Goal: Check status: Check status

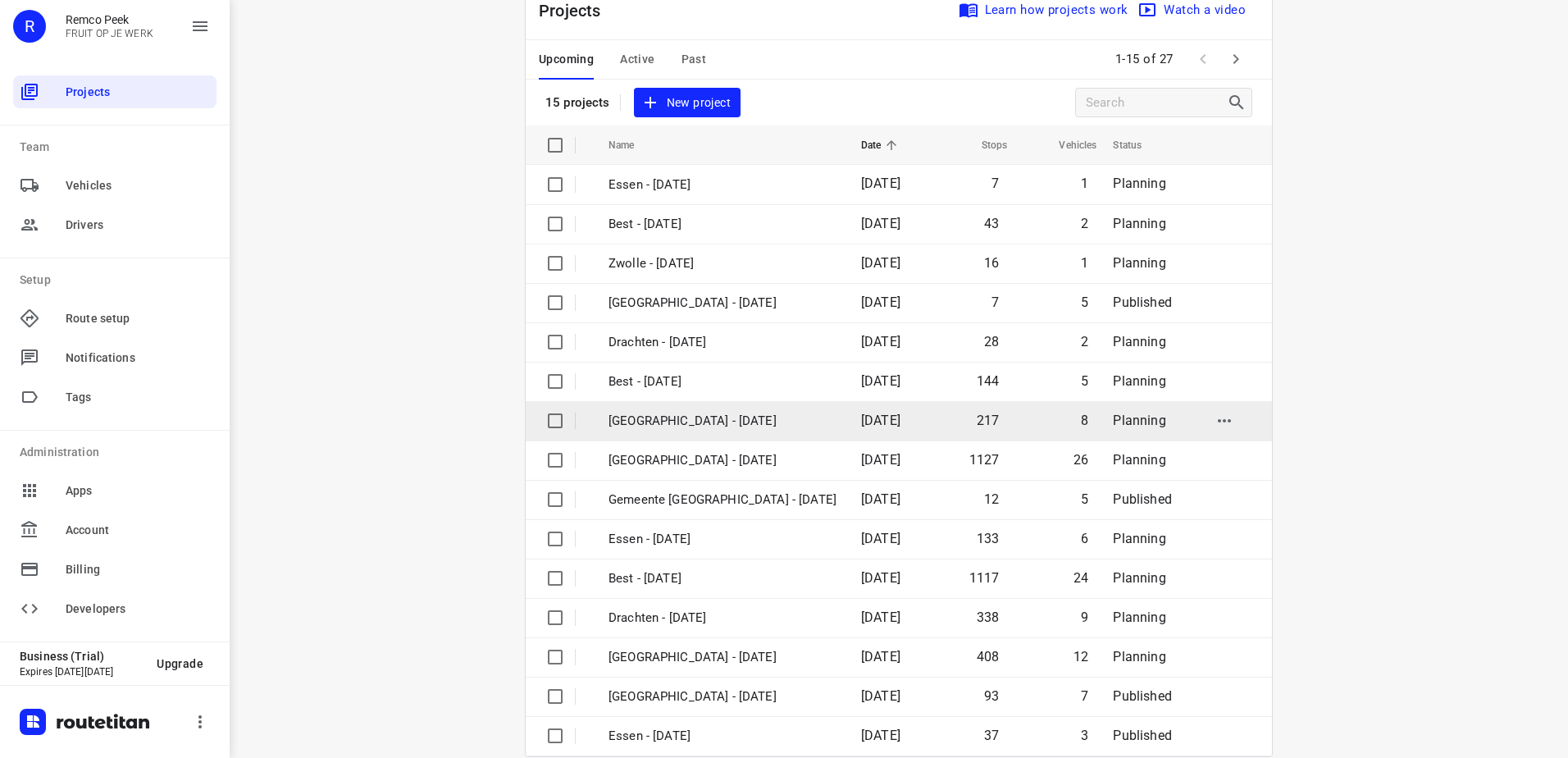
scroll to position [72, 0]
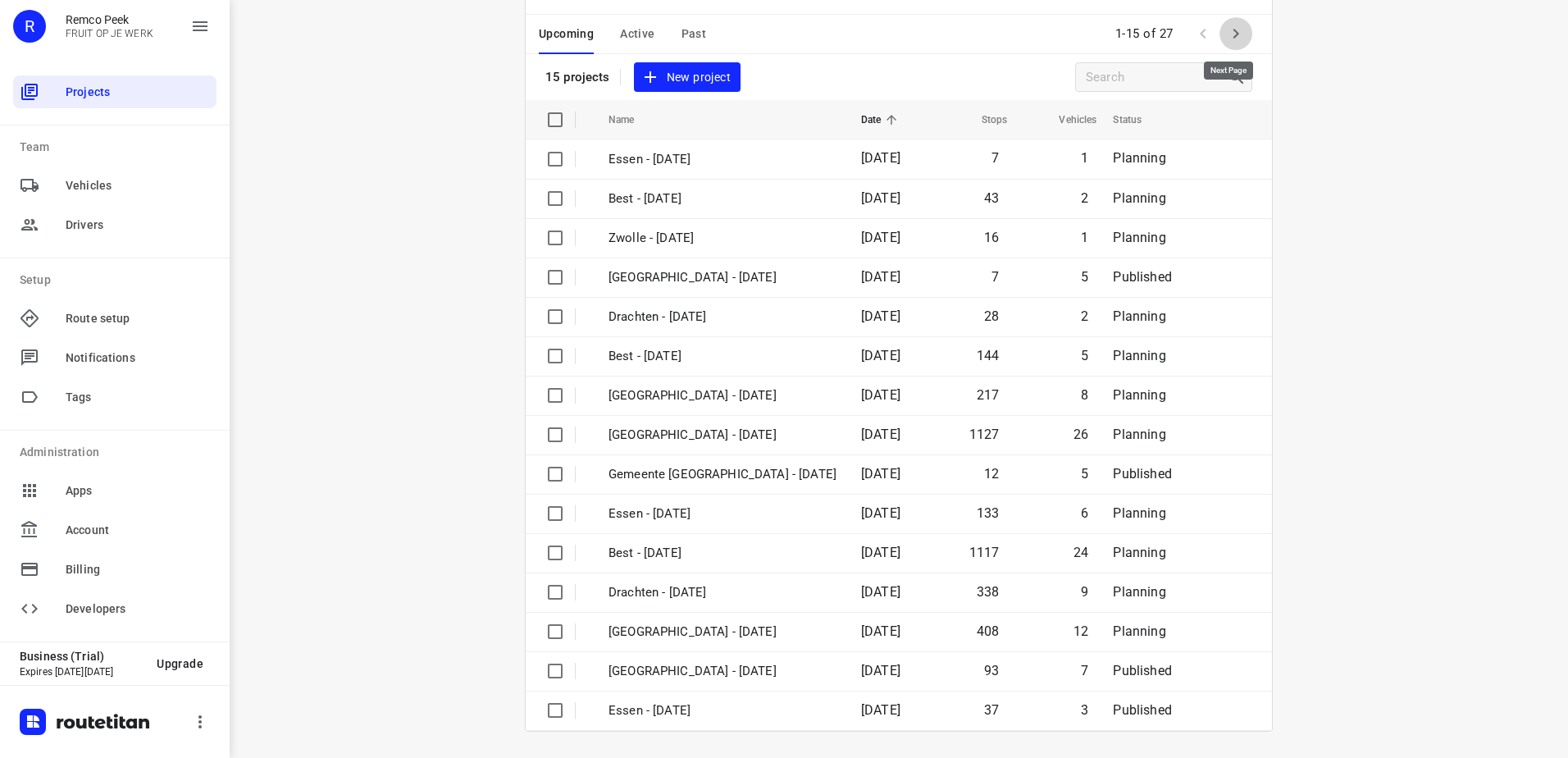
click at [1238, 41] on icon "button" at bounding box center [1235, 33] width 20 height 20
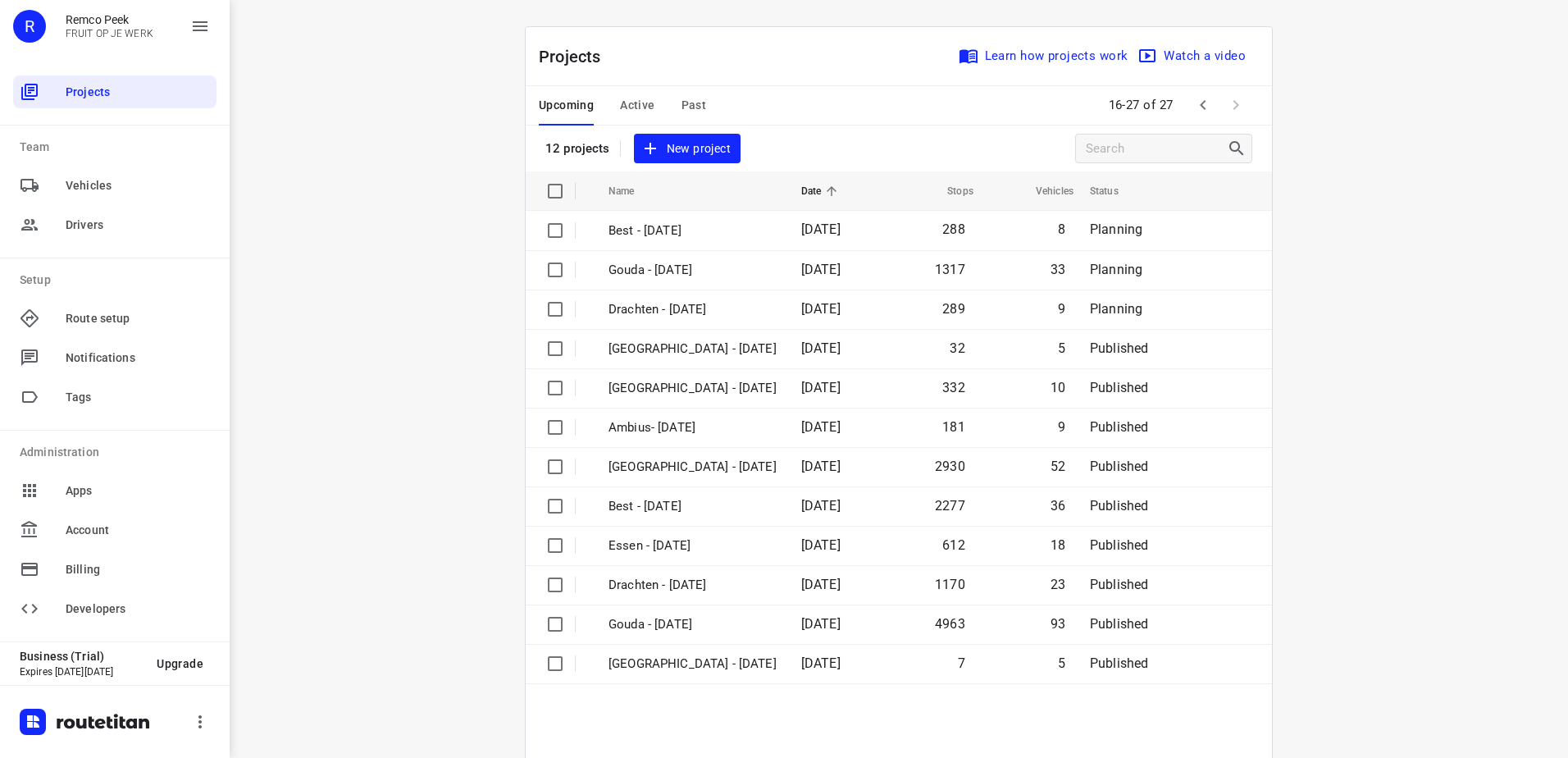
click at [620, 109] on span "Active" at bounding box center [637, 106] width 35 height 21
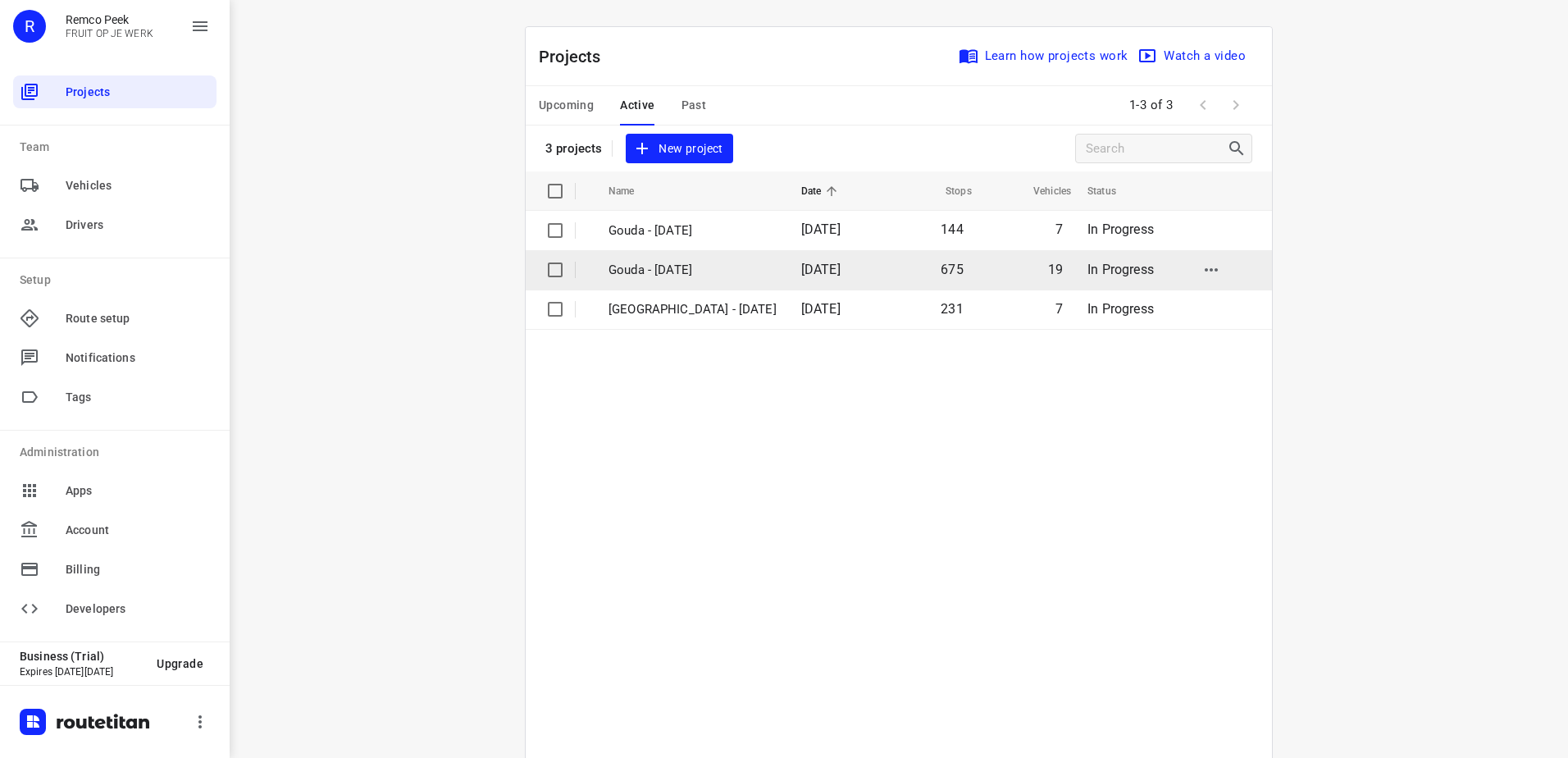
click at [705, 277] on p "Gouda - [DATE]" at bounding box center [692, 270] width 168 height 19
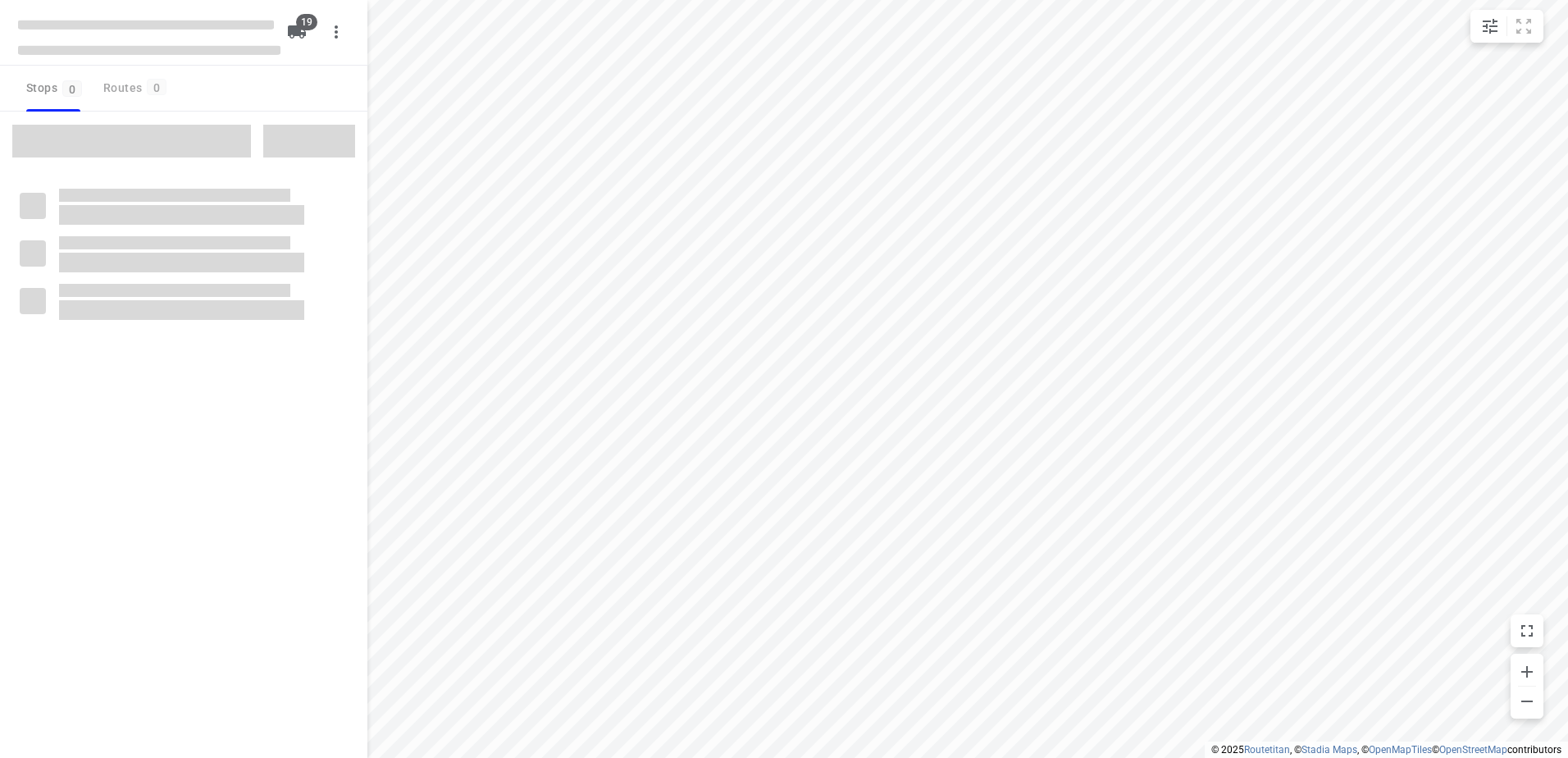
checkbox input "true"
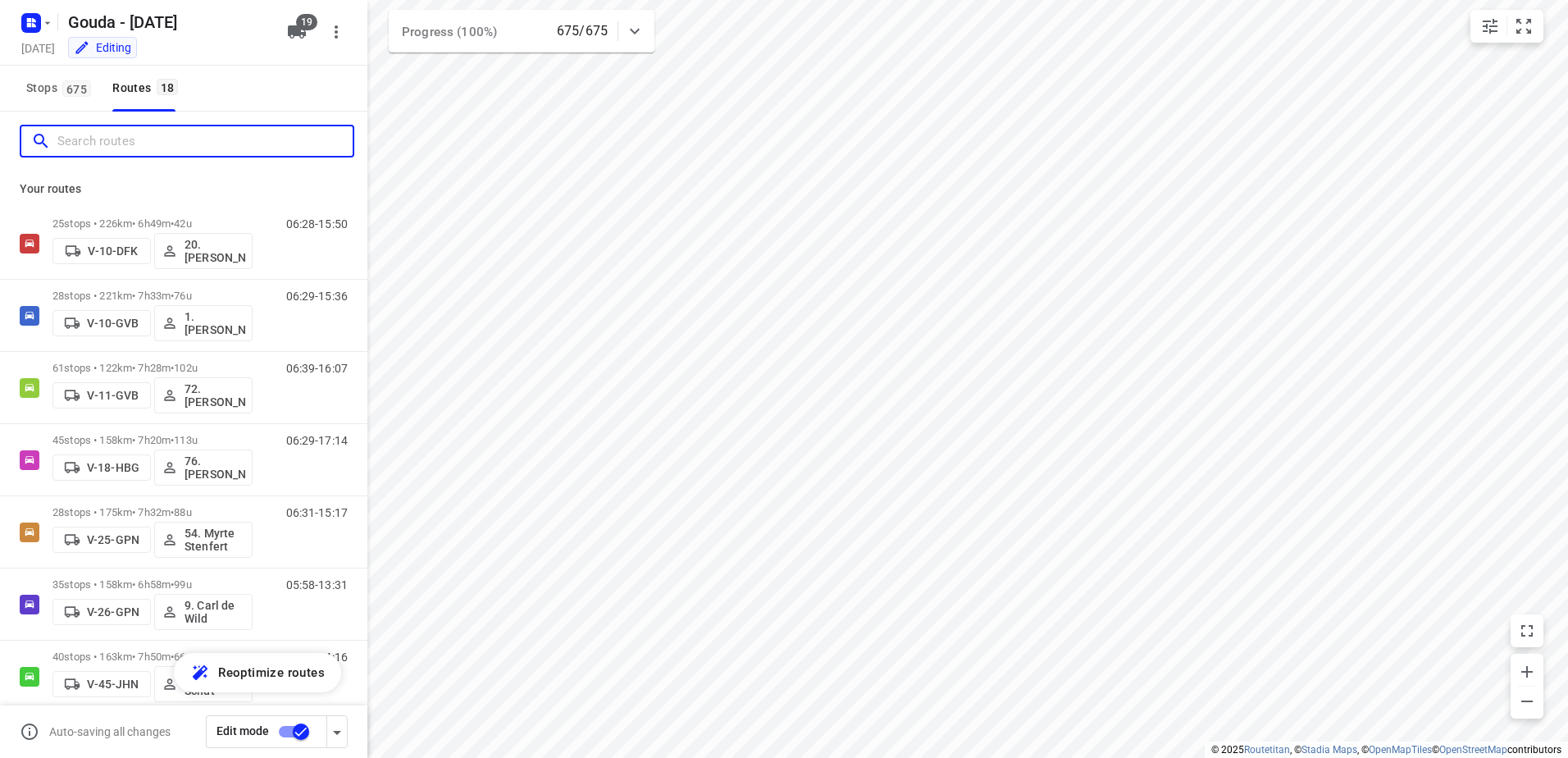
click at [128, 137] on input "Search routes" at bounding box center [205, 141] width 295 height 25
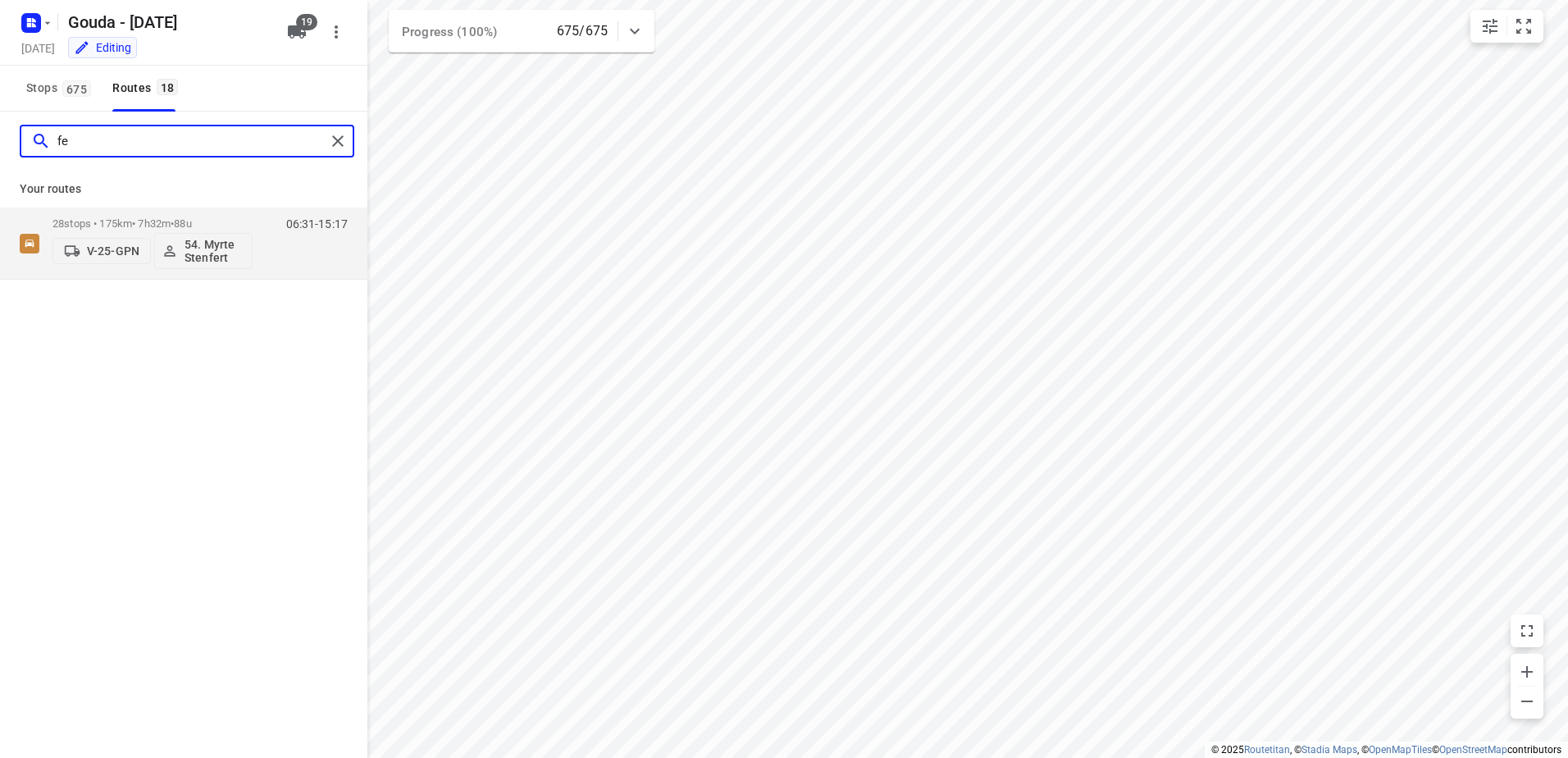
type input "f"
type input "denn"
click at [147, 223] on p "57 stops • 184km • 9h4m • 112u" at bounding box center [153, 223] width 200 height 12
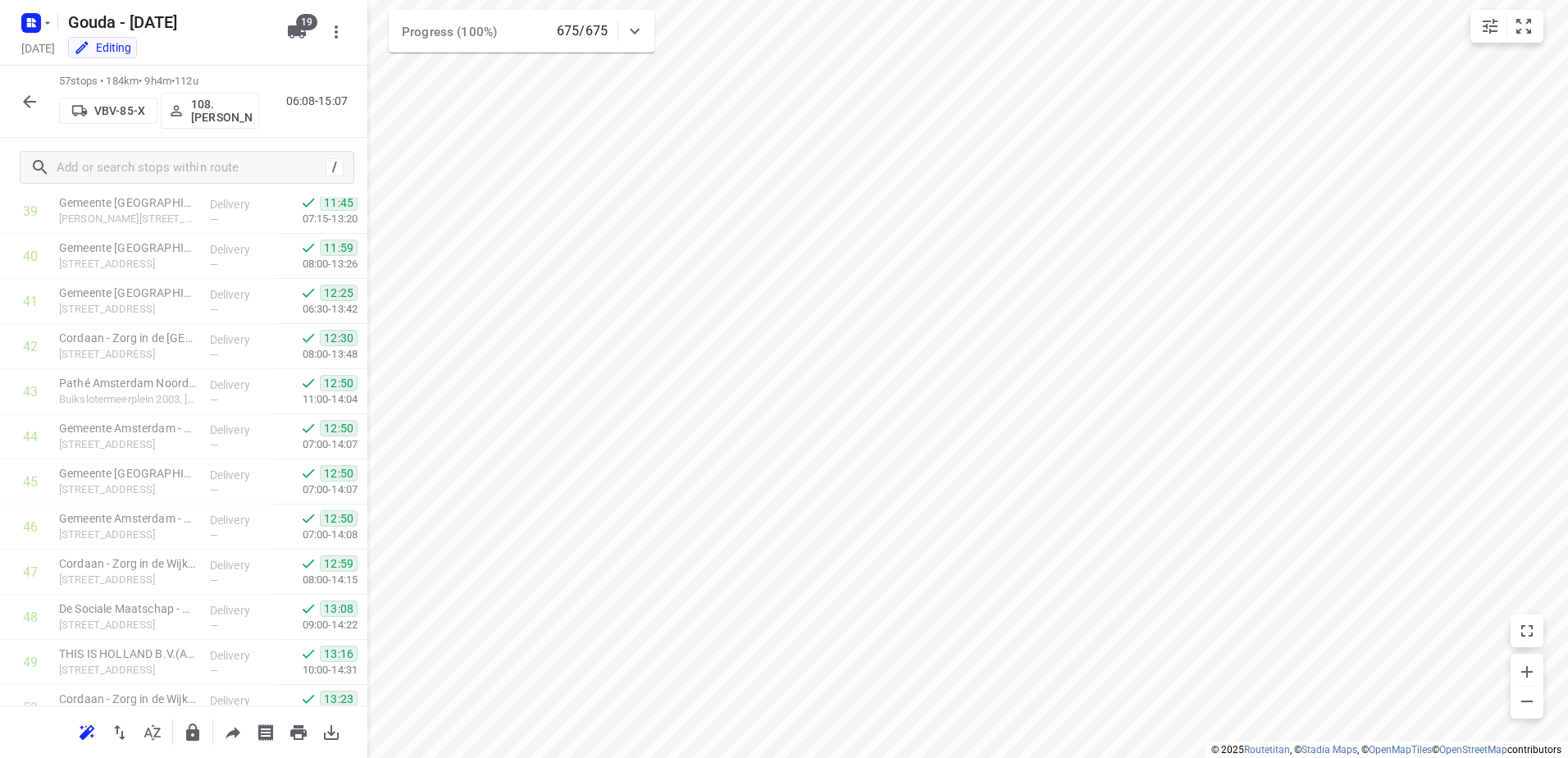
scroll to position [2191, 0]
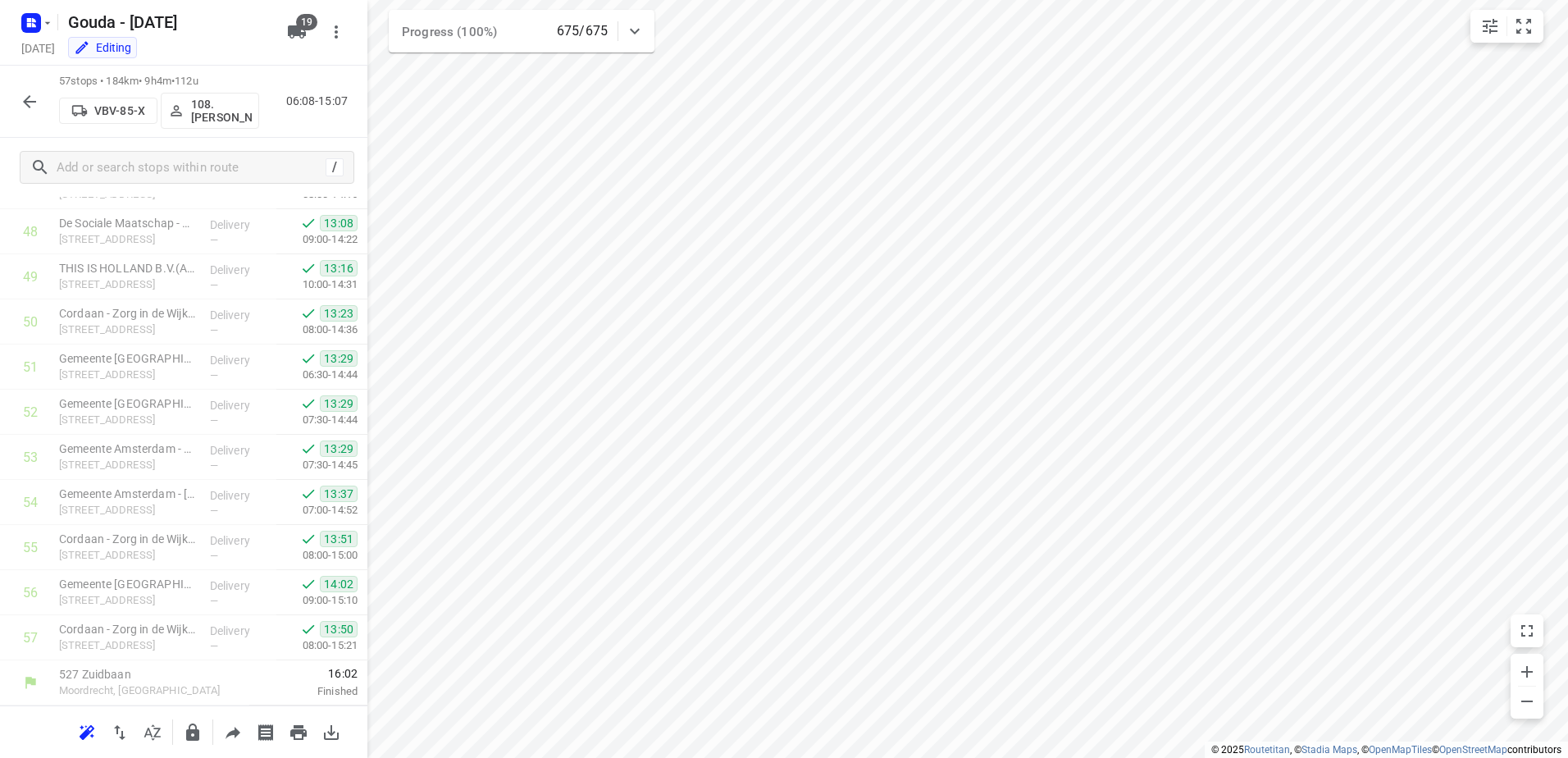
click at [22, 113] on button "button" at bounding box center [29, 101] width 33 height 33
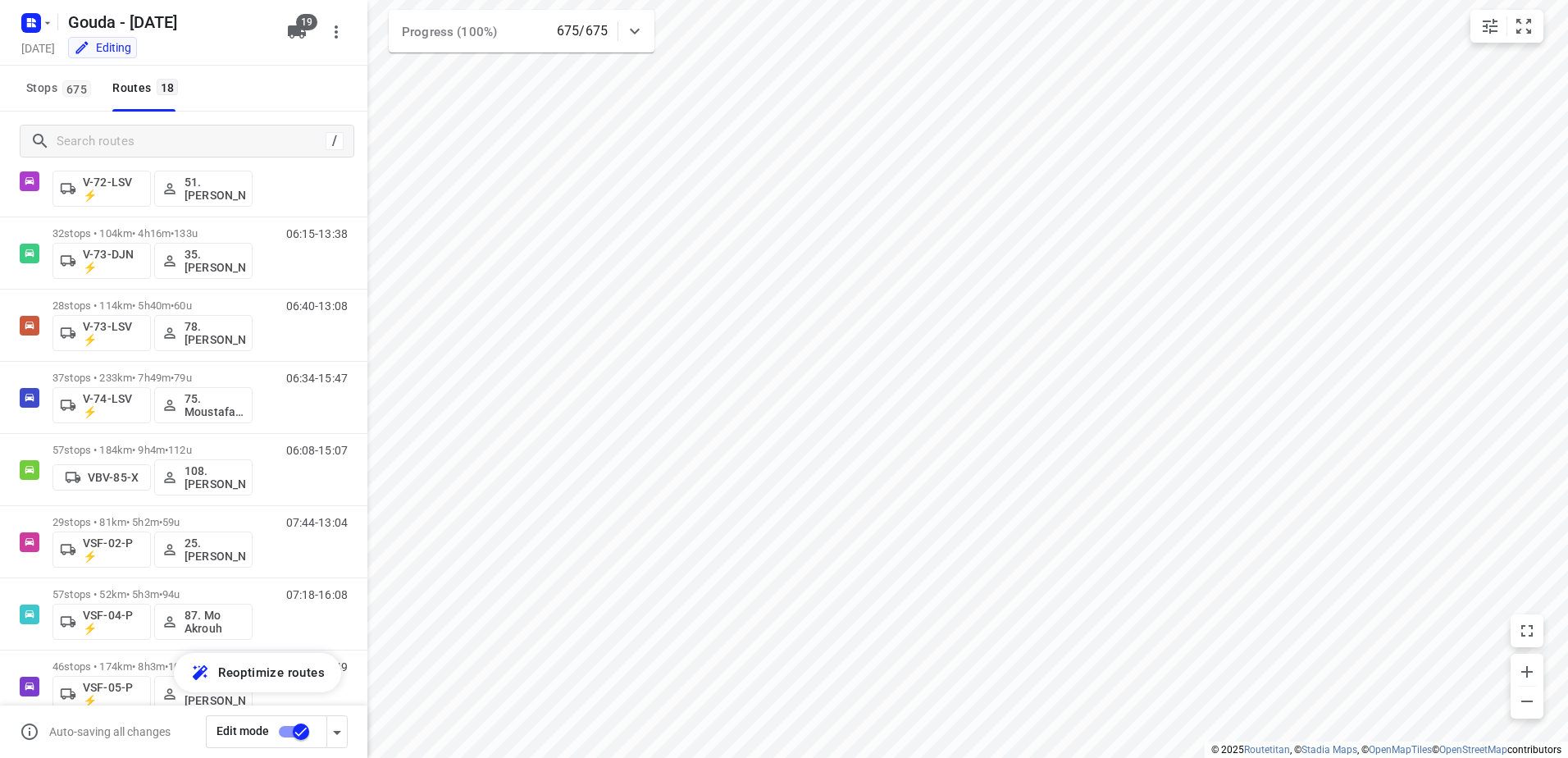
scroll to position [818, 0]
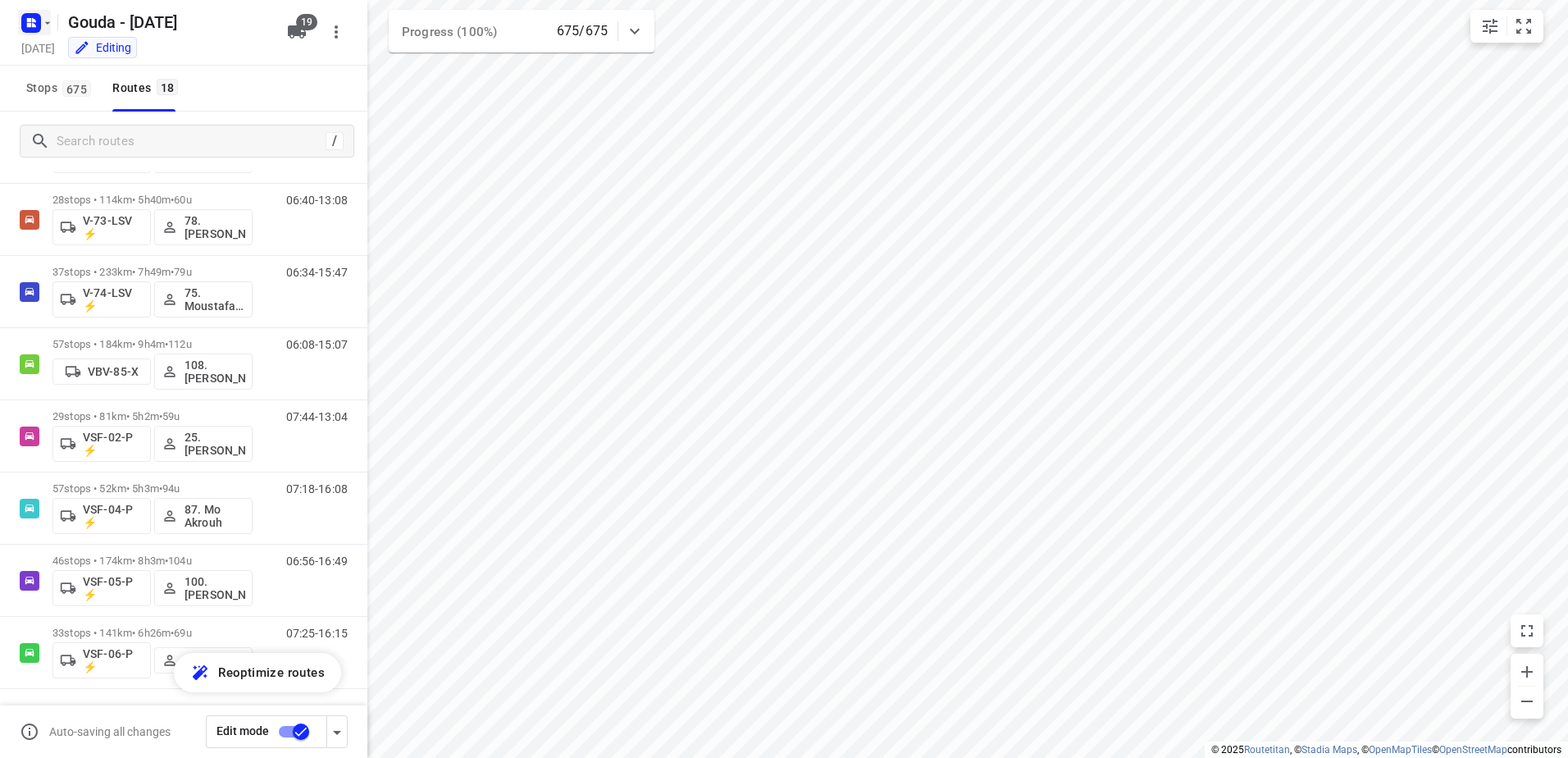
click at [47, 31] on button "button" at bounding box center [34, 23] width 33 height 26
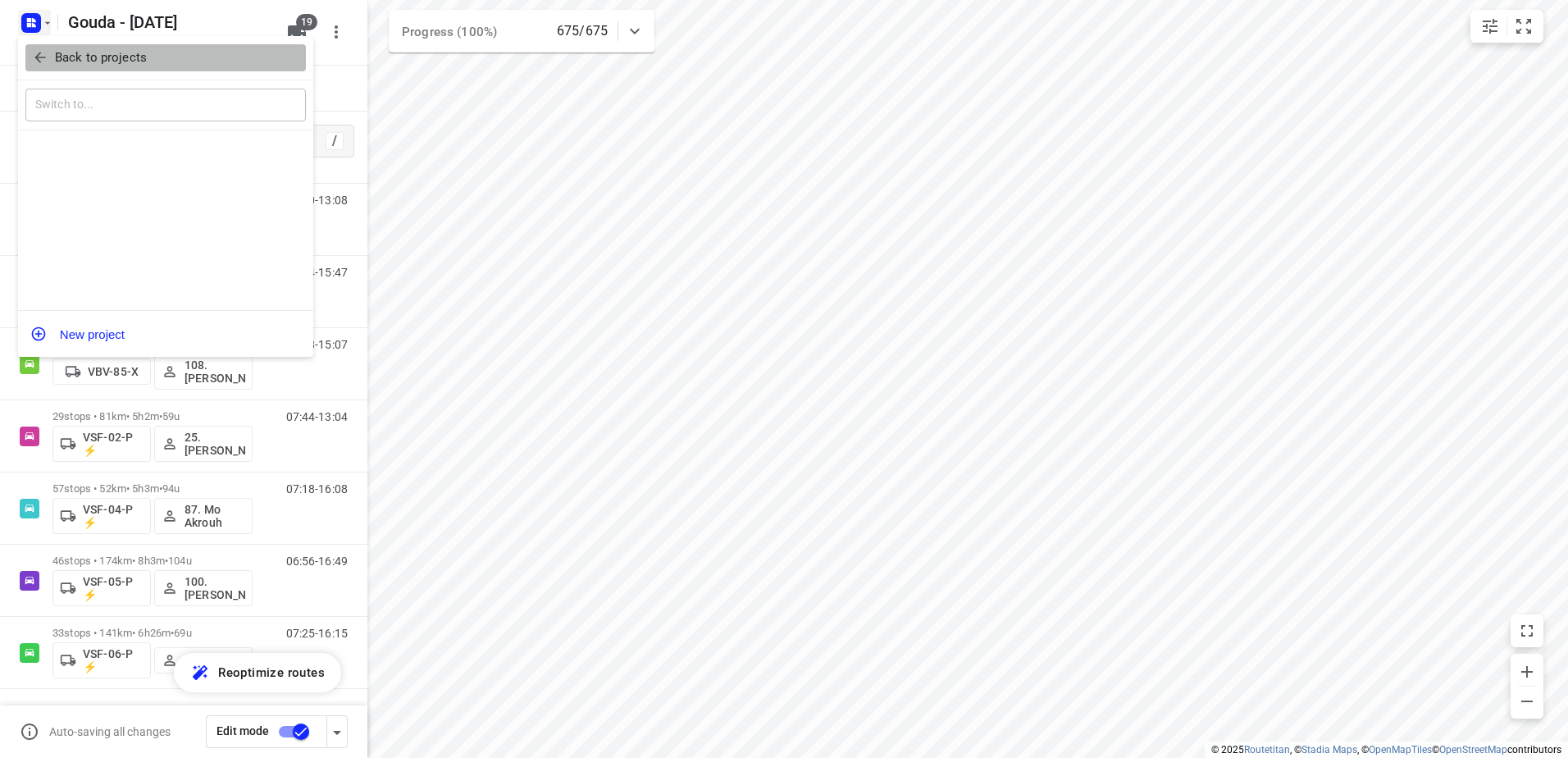
click at [58, 62] on p "Back to projects" at bounding box center [100, 58] width 92 height 19
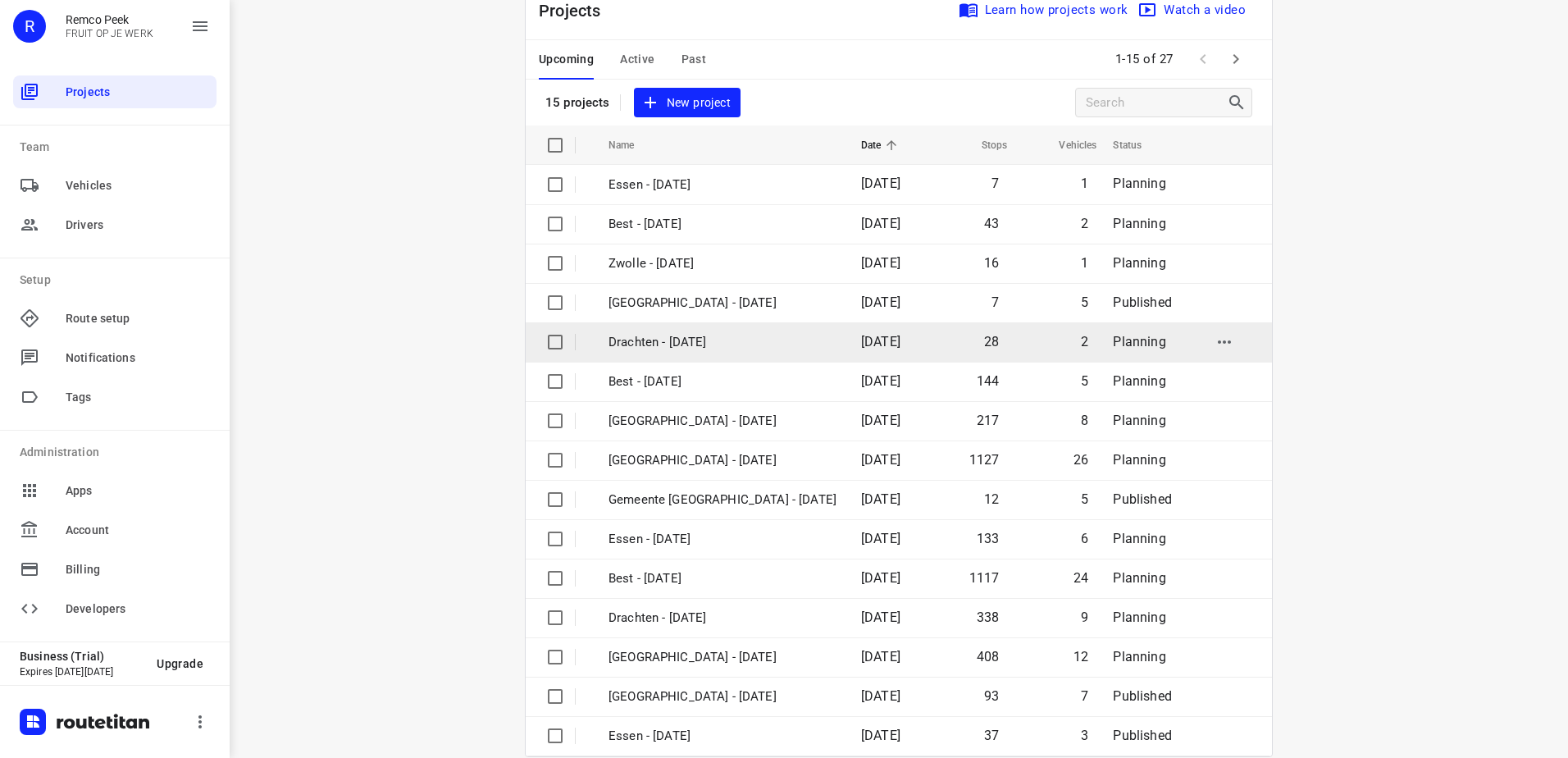
scroll to position [72, 0]
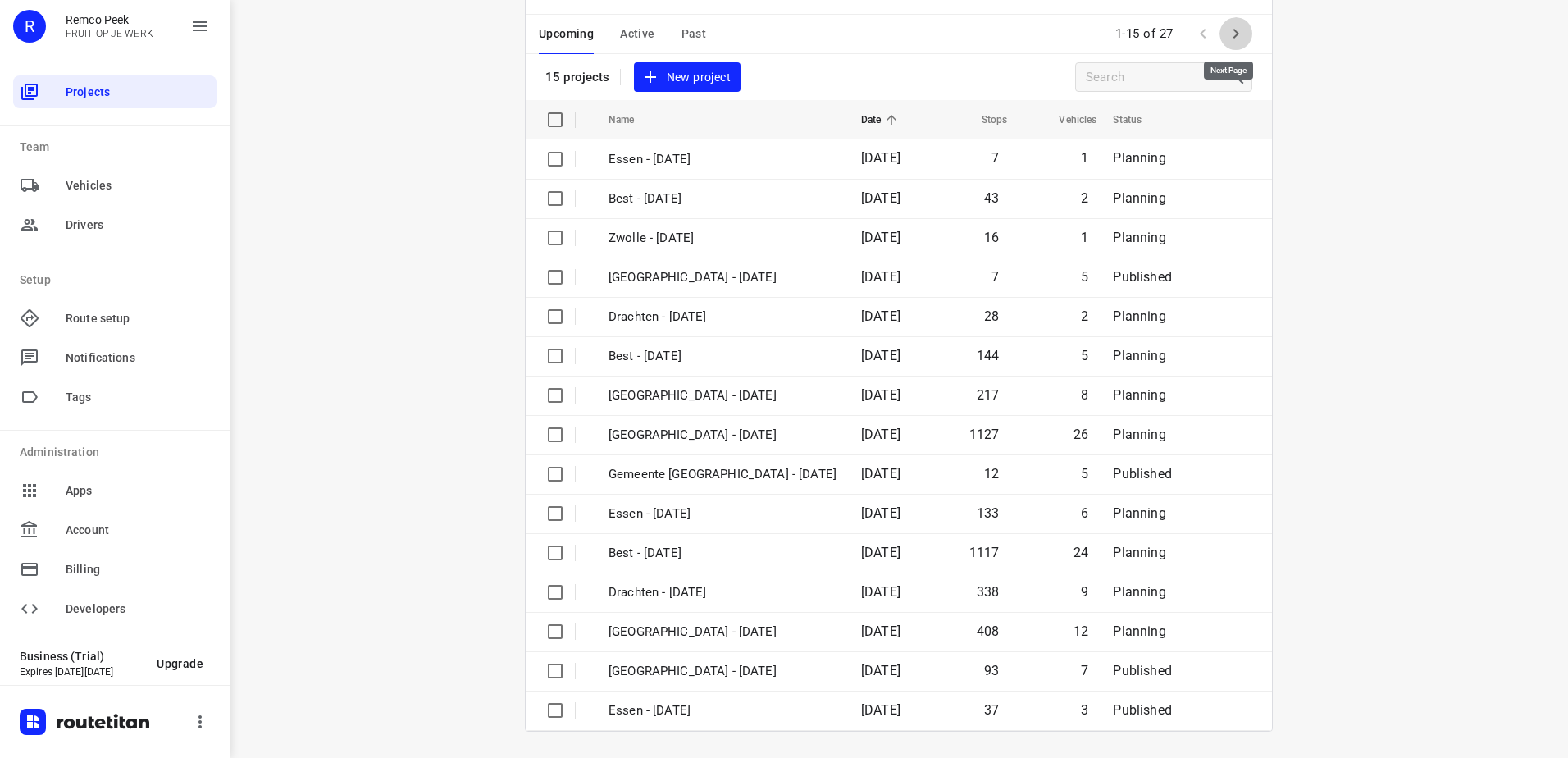
click at [1226, 31] on icon "button" at bounding box center [1235, 33] width 20 height 20
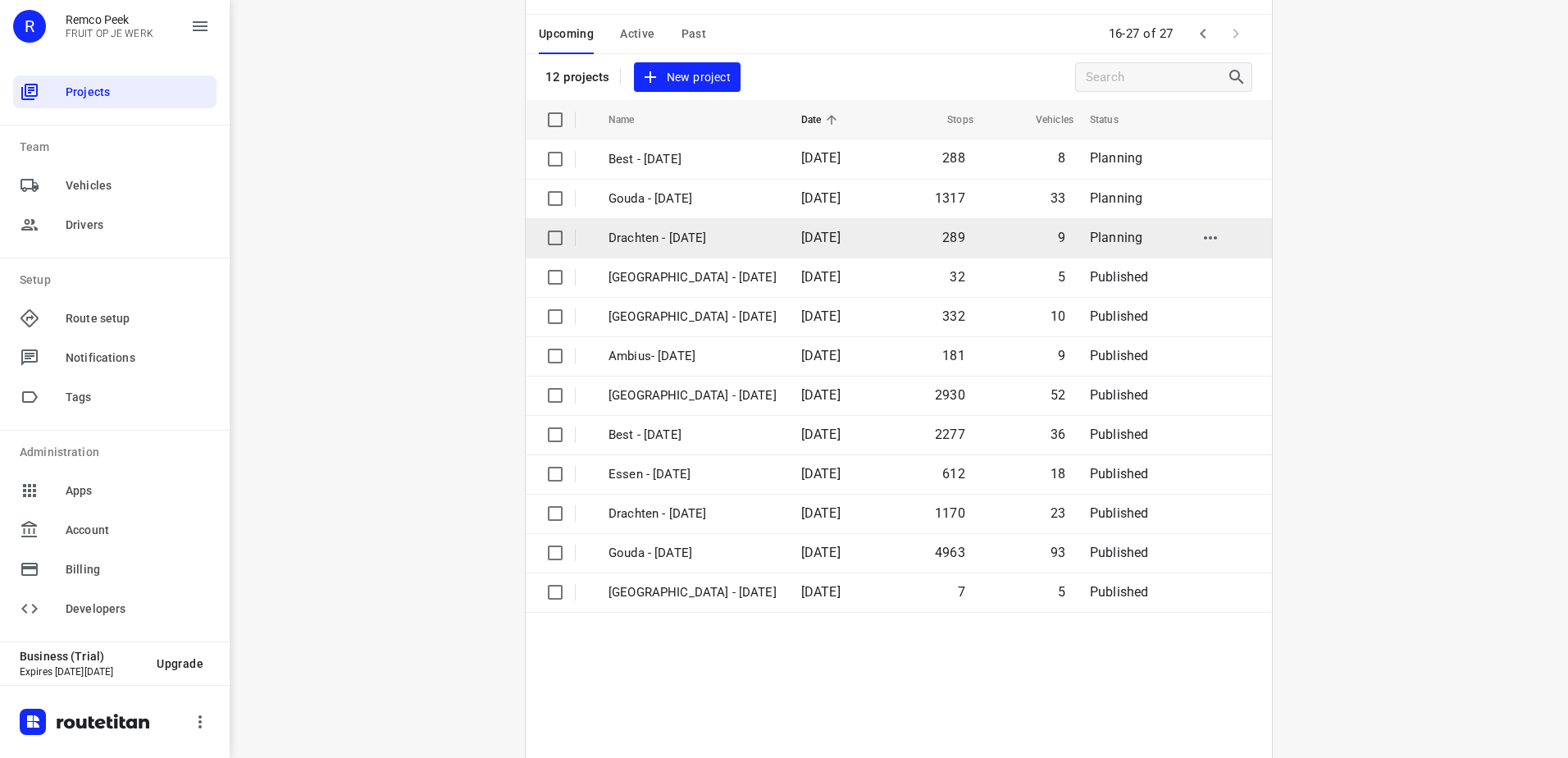
scroll to position [0, 0]
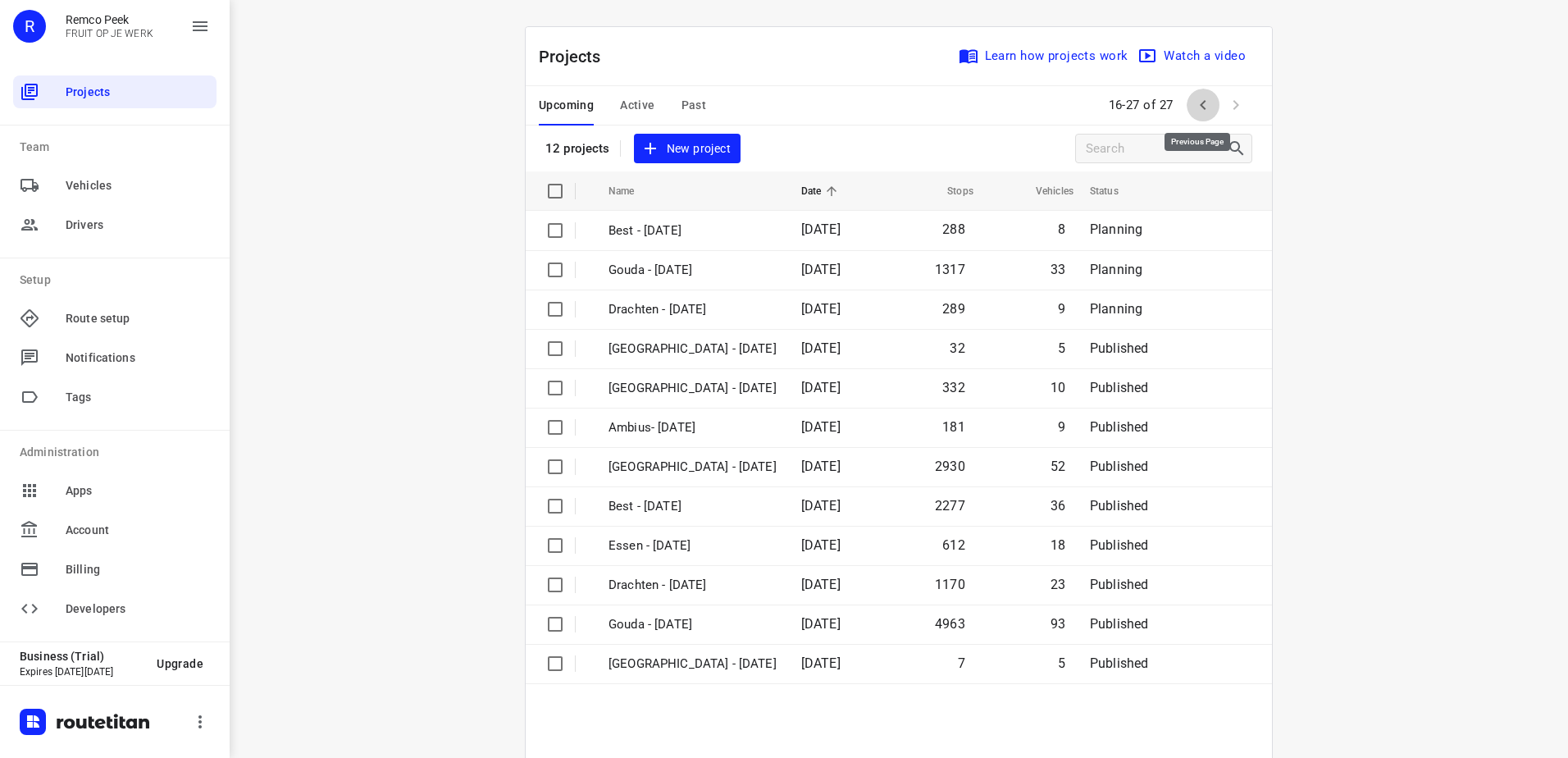
click at [1205, 103] on icon "button" at bounding box center [1203, 105] width 20 height 20
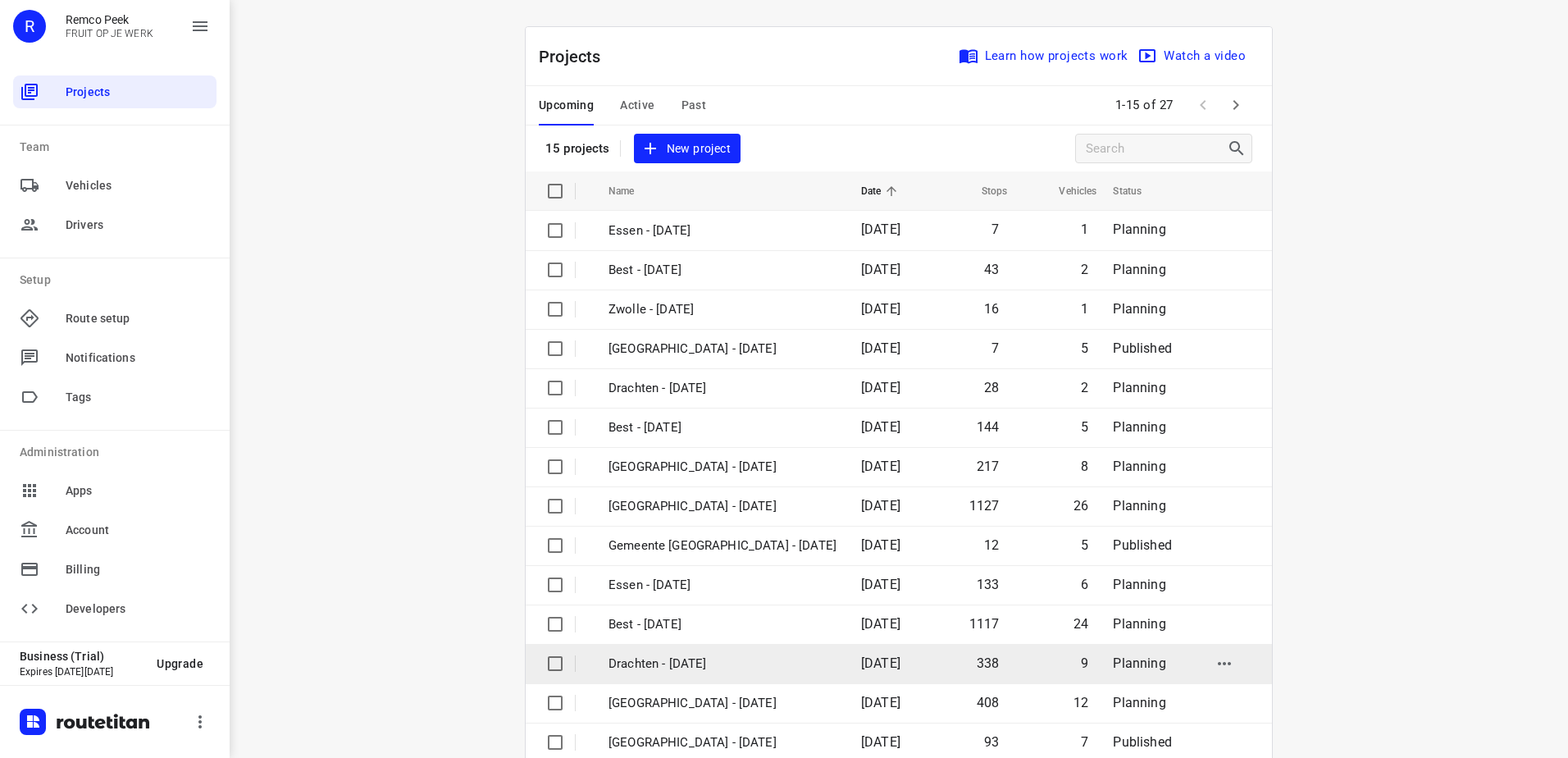
scroll to position [72, 0]
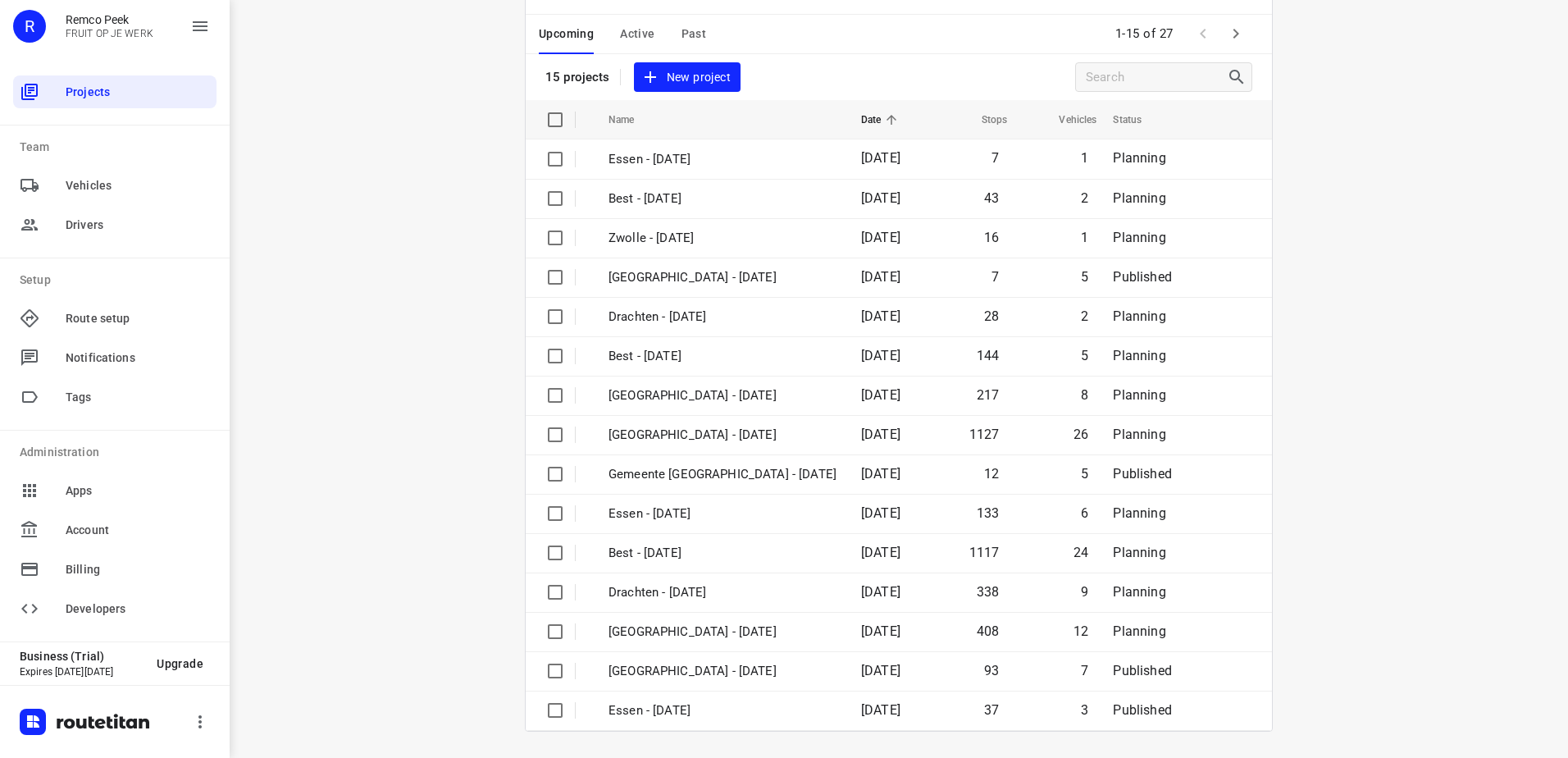
click at [1233, 37] on icon "button" at bounding box center [1236, 33] width 6 height 9
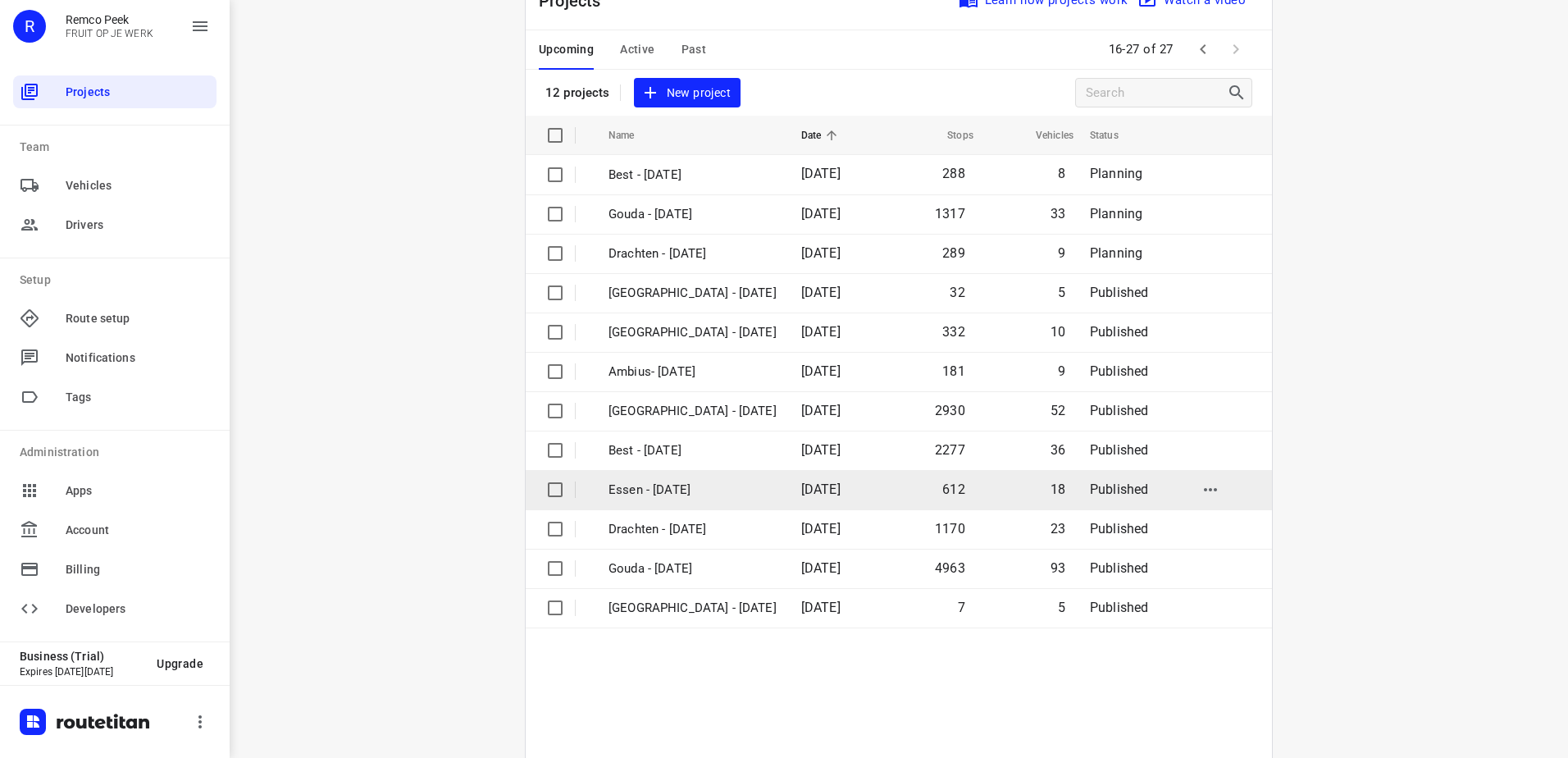
scroll to position [109, 0]
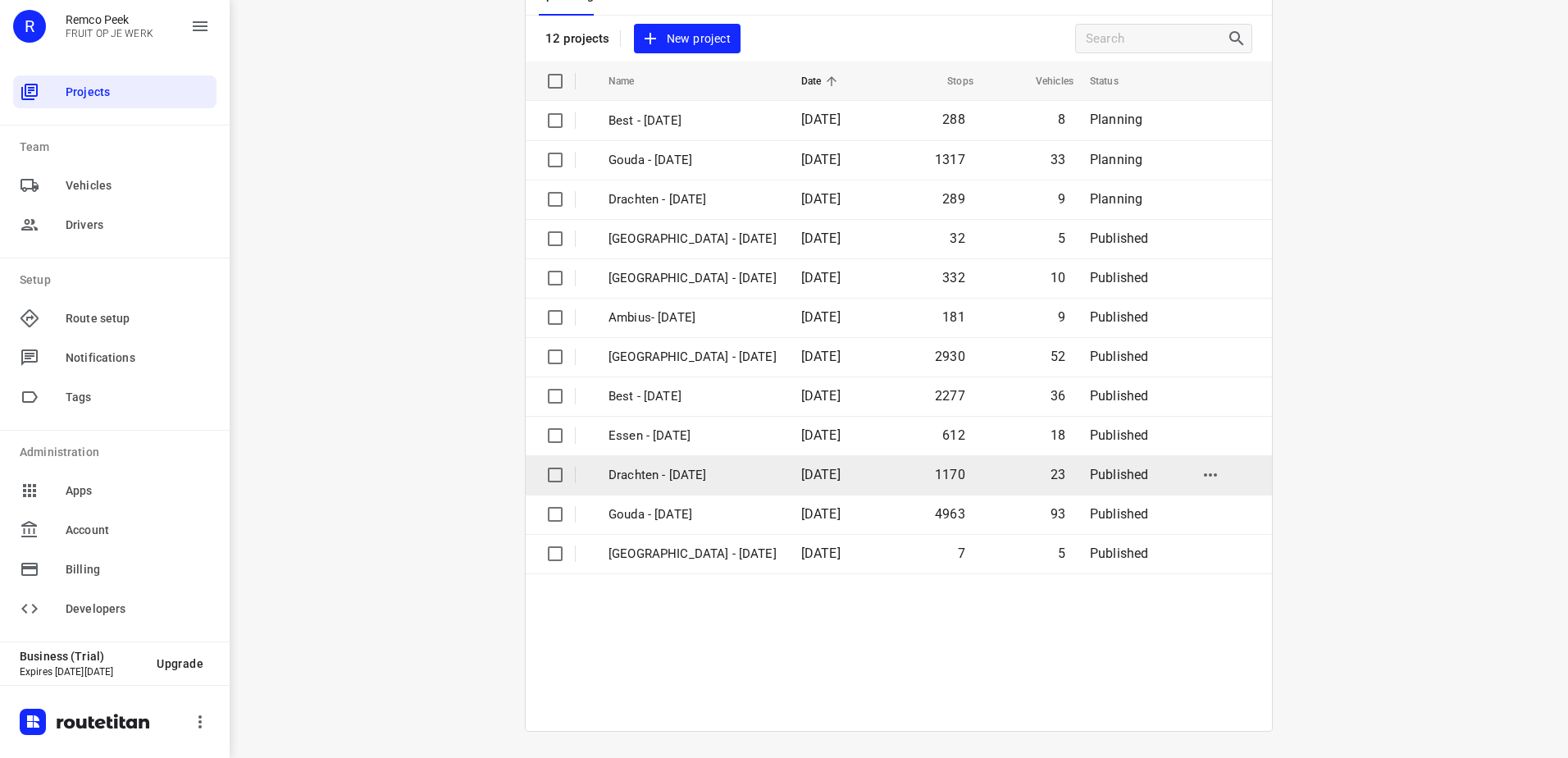
click at [709, 472] on p "Drachten - [DATE]" at bounding box center [692, 476] width 168 height 19
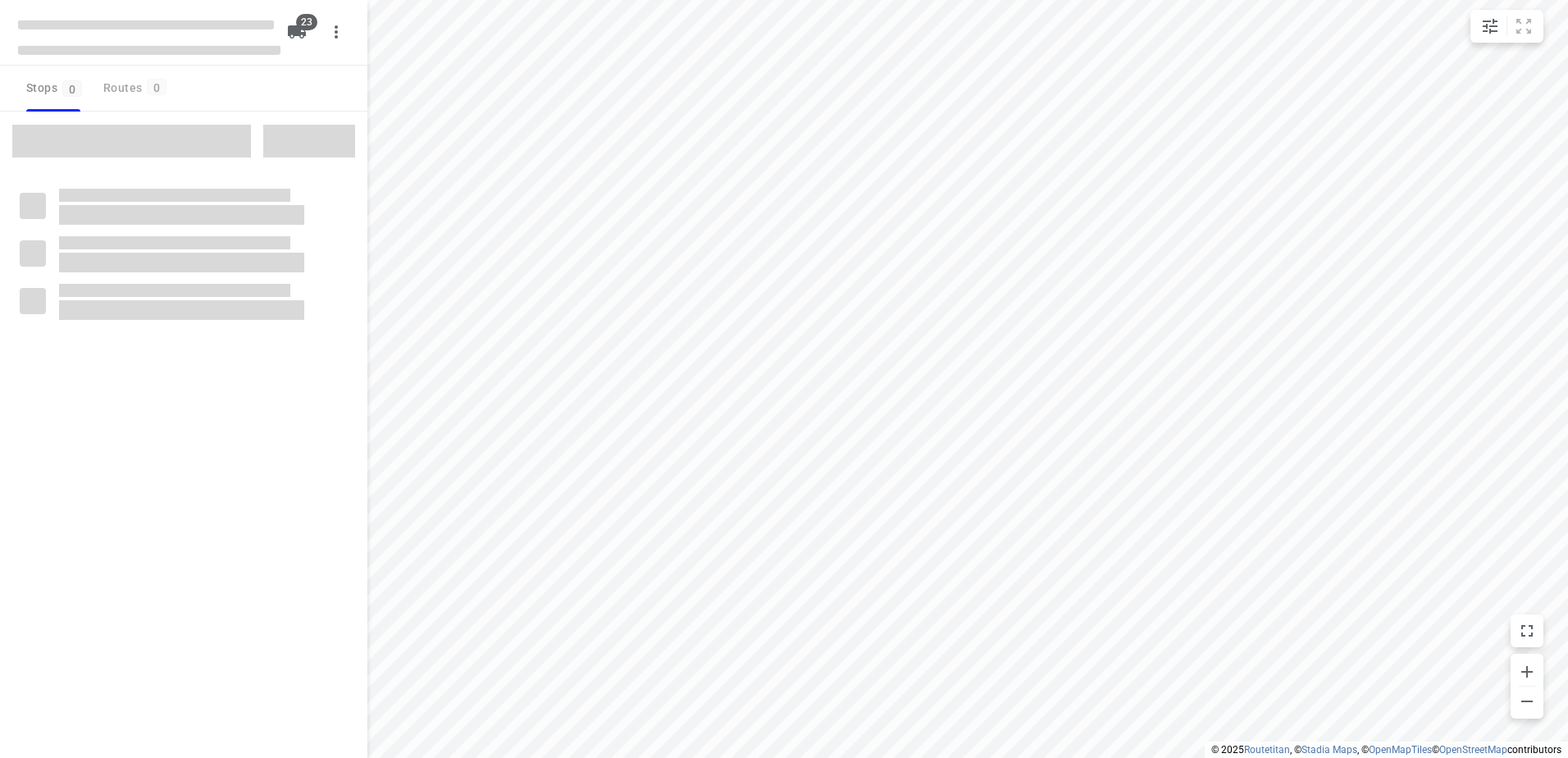
checkbox input "true"
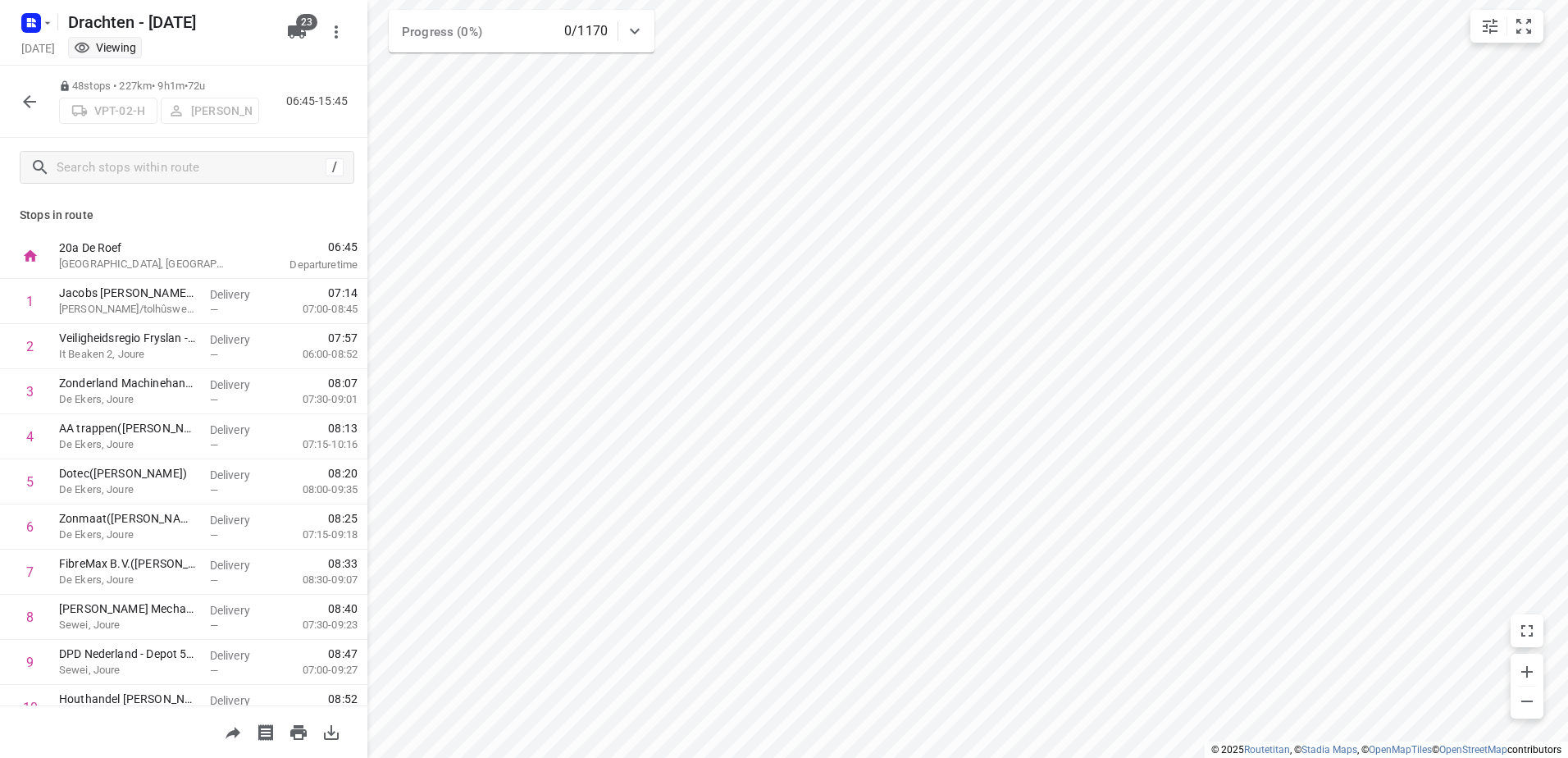
click at [35, 122] on div "48 stops • 227km • 9h1m • 72u VPT-02-[PERSON_NAME] 06:45-15:45" at bounding box center [183, 102] width 367 height 72
click at [27, 106] on icon "button" at bounding box center [29, 101] width 20 height 20
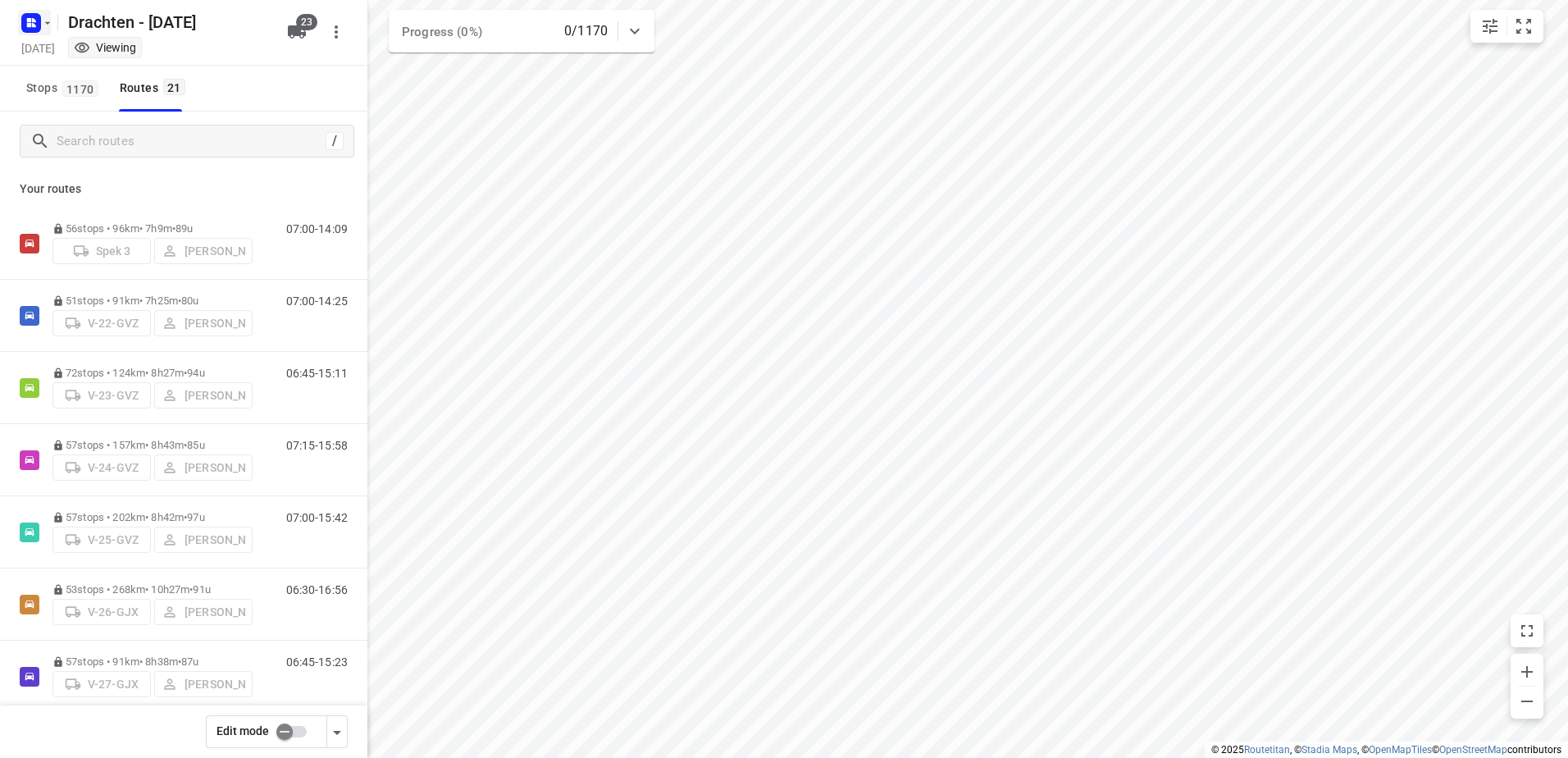
click at [32, 21] on icon "button" at bounding box center [34, 20] width 4 height 4
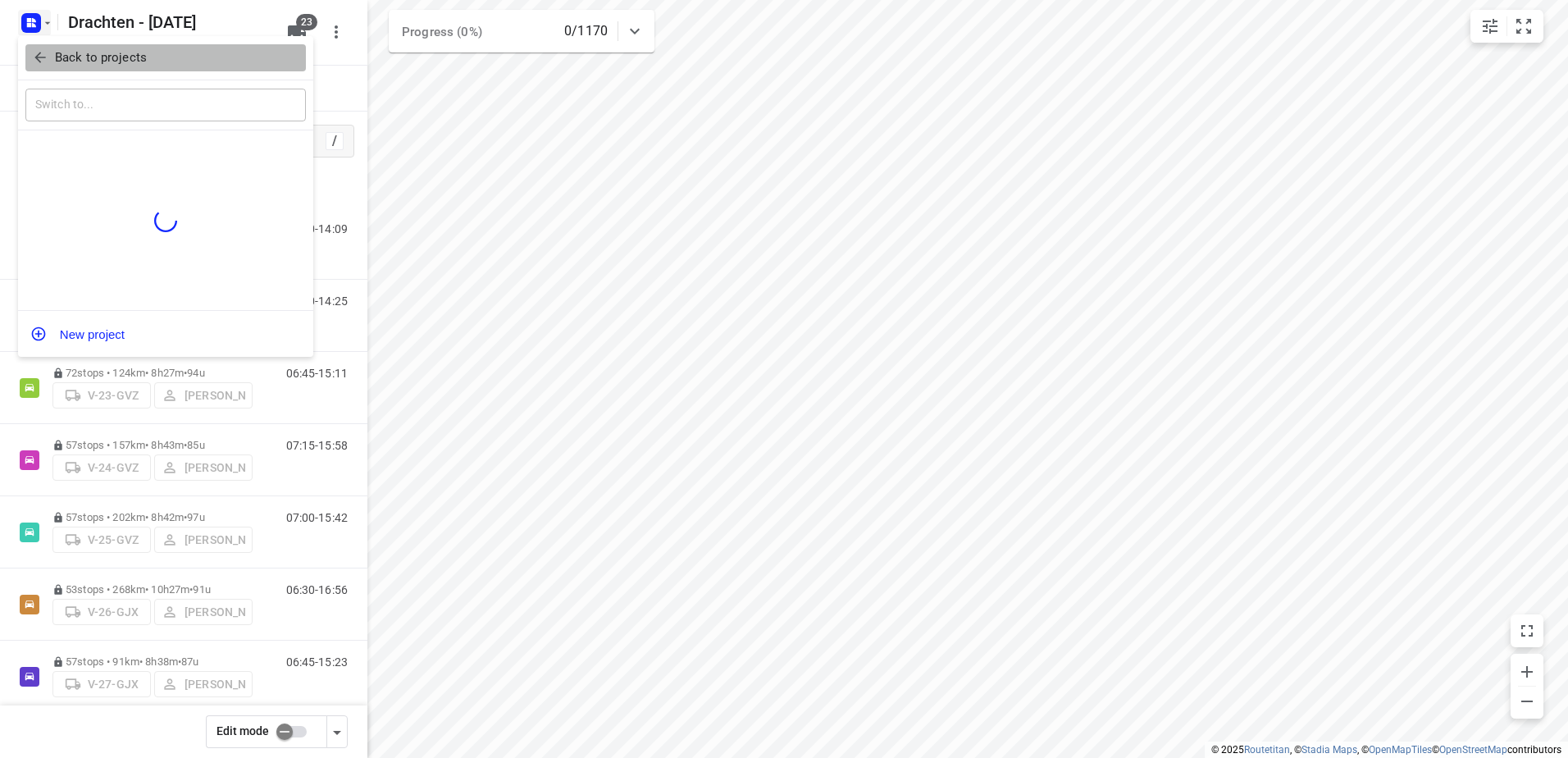
click at [76, 52] on p "Back to projects" at bounding box center [100, 58] width 92 height 19
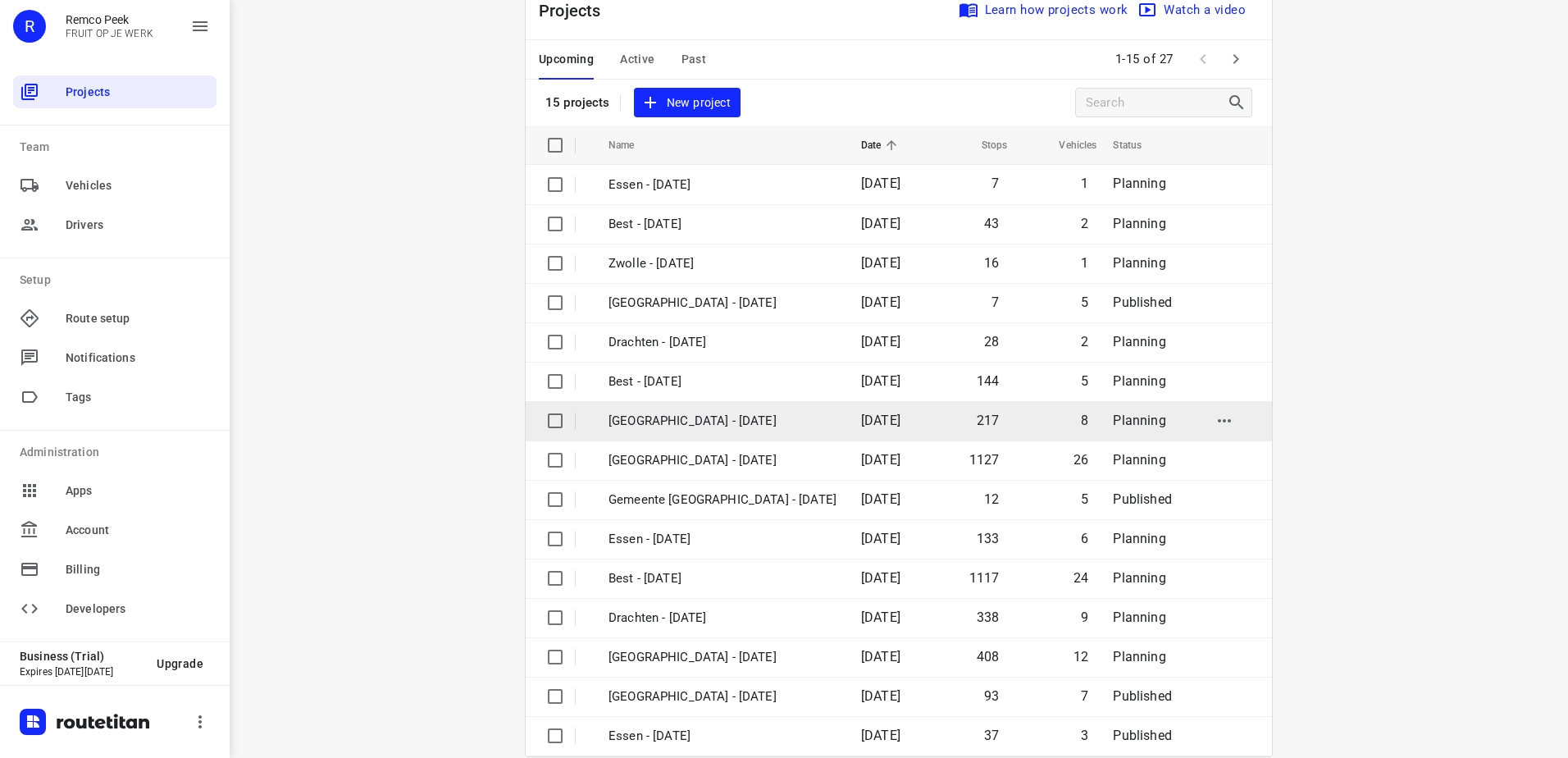
scroll to position [72, 0]
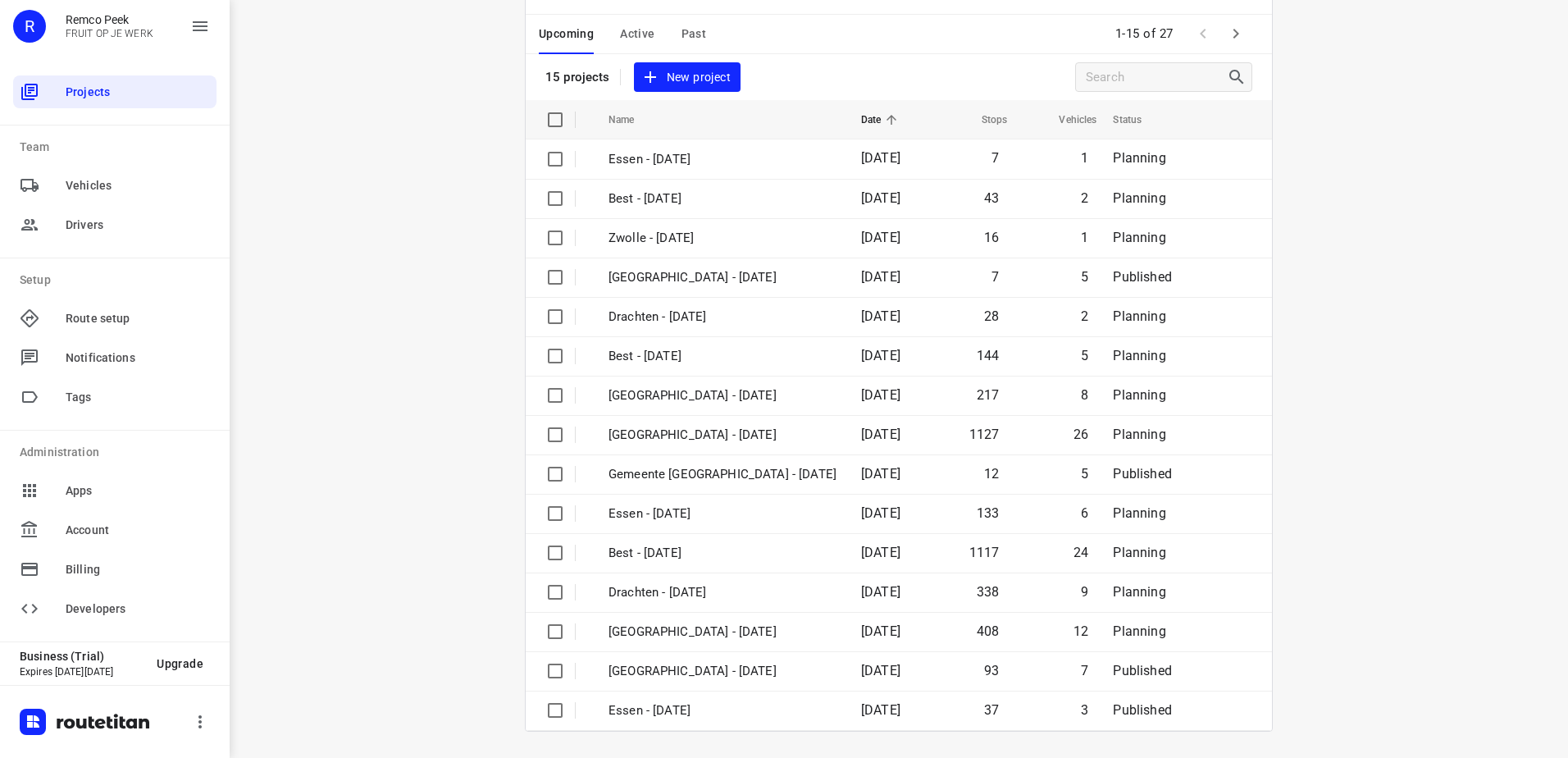
click at [1239, 34] on icon "button" at bounding box center [1235, 33] width 20 height 20
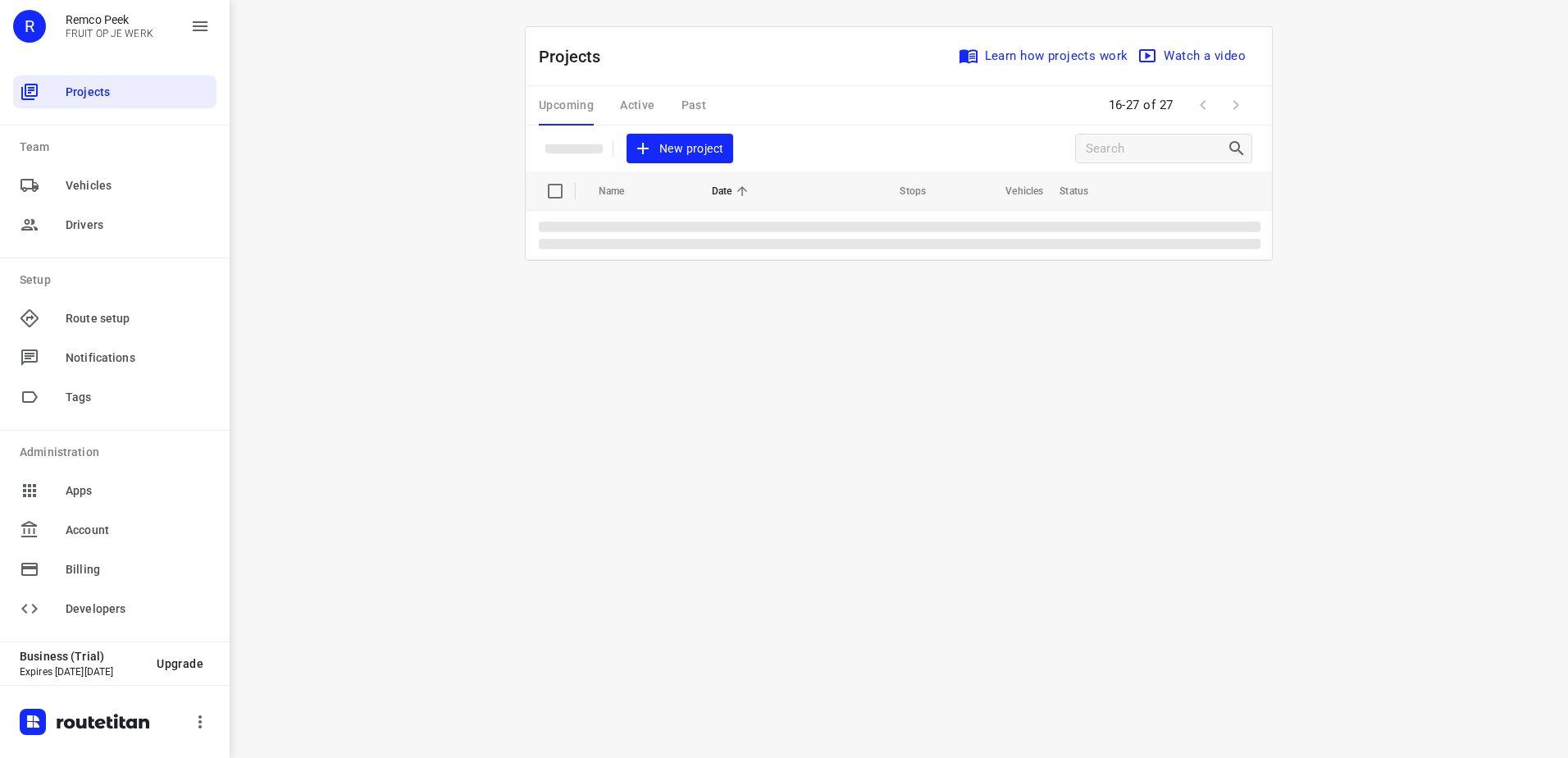
scroll to position [0, 0]
